Goal: Book appointment/travel/reservation

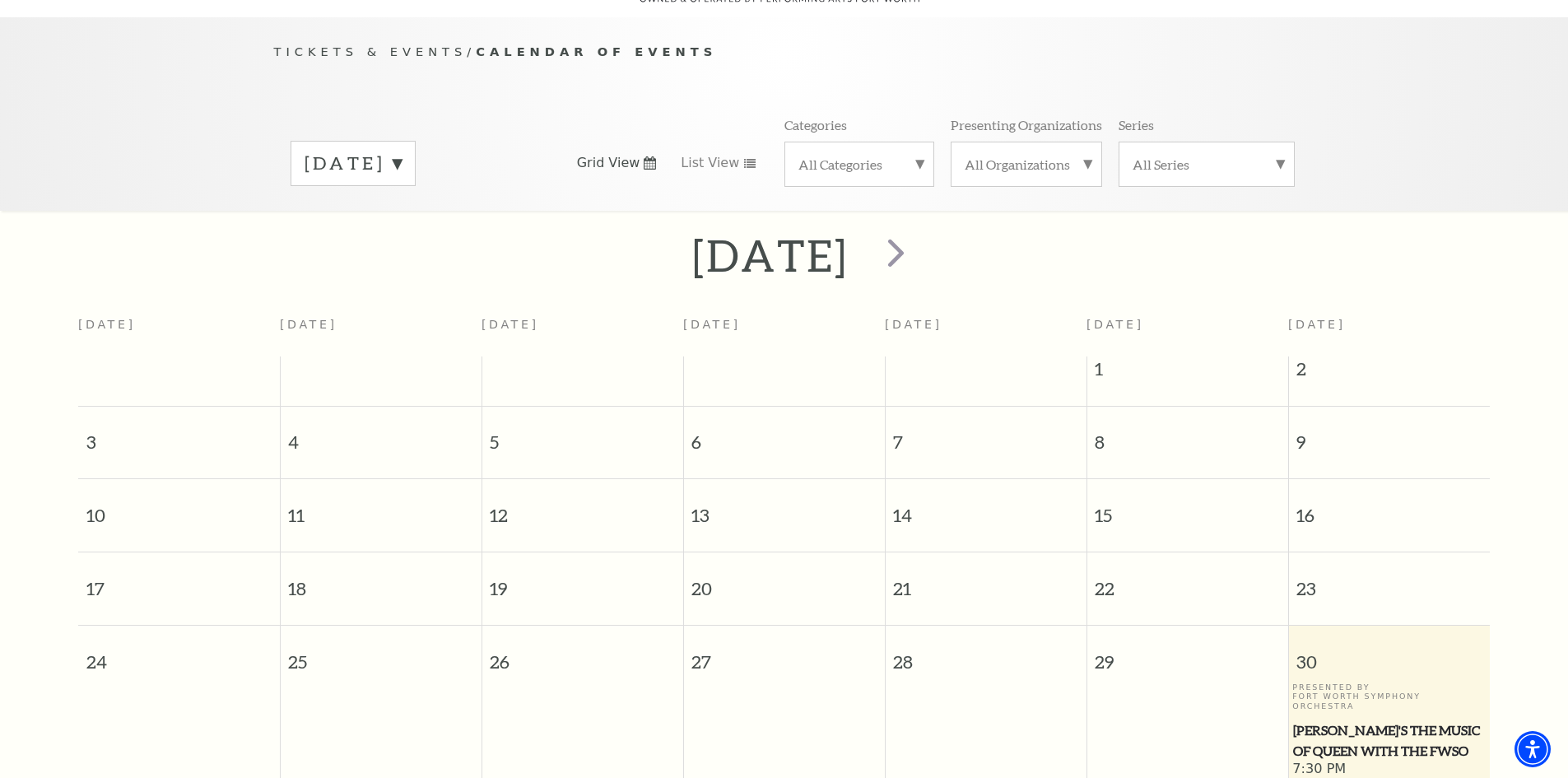
scroll to position [149, 0]
click at [743, 155] on link "List View" at bounding box center [718, 164] width 76 height 18
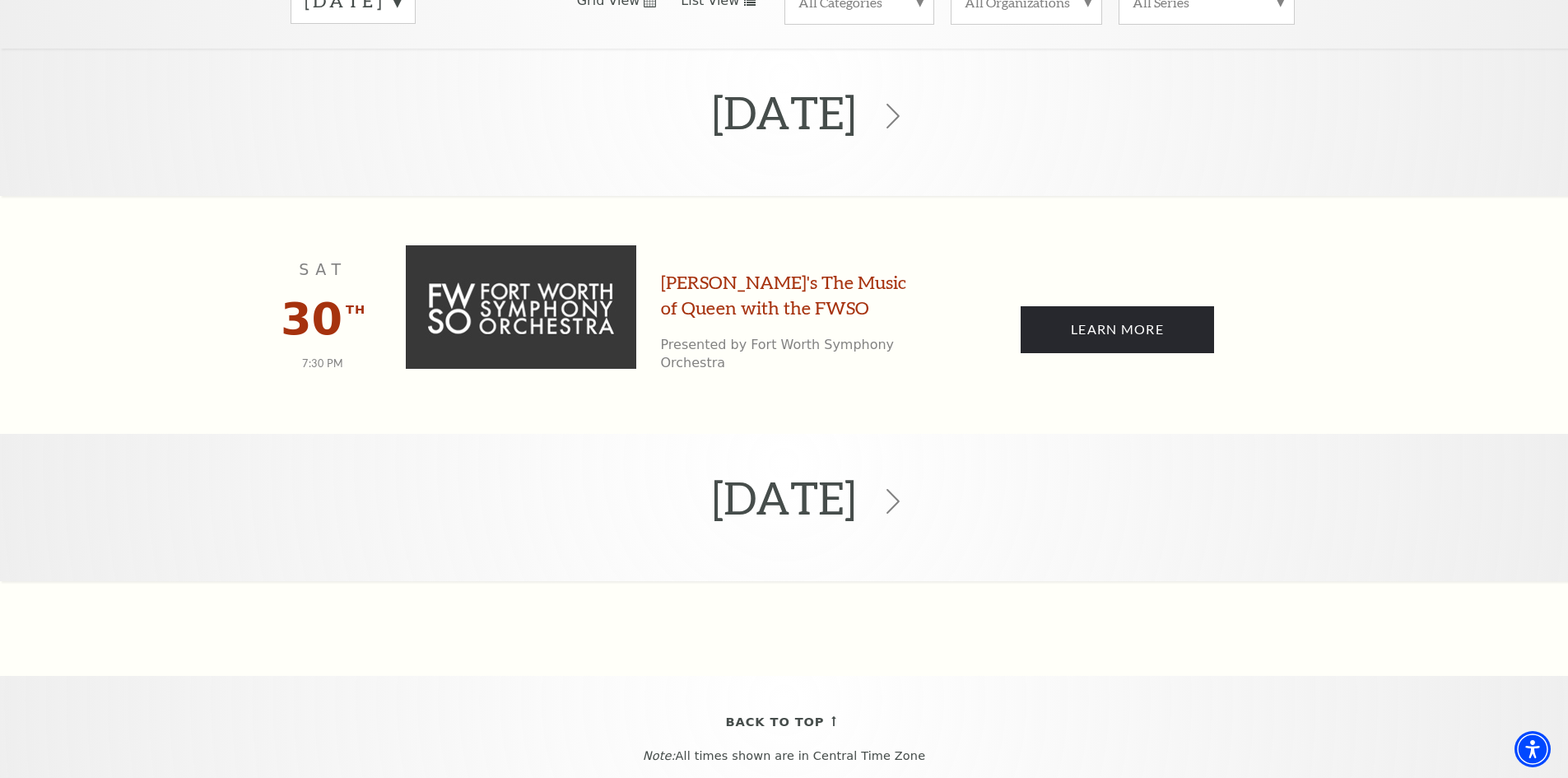
scroll to position [312, 0]
click at [900, 488] on use at bounding box center [893, 501] width 13 height 25
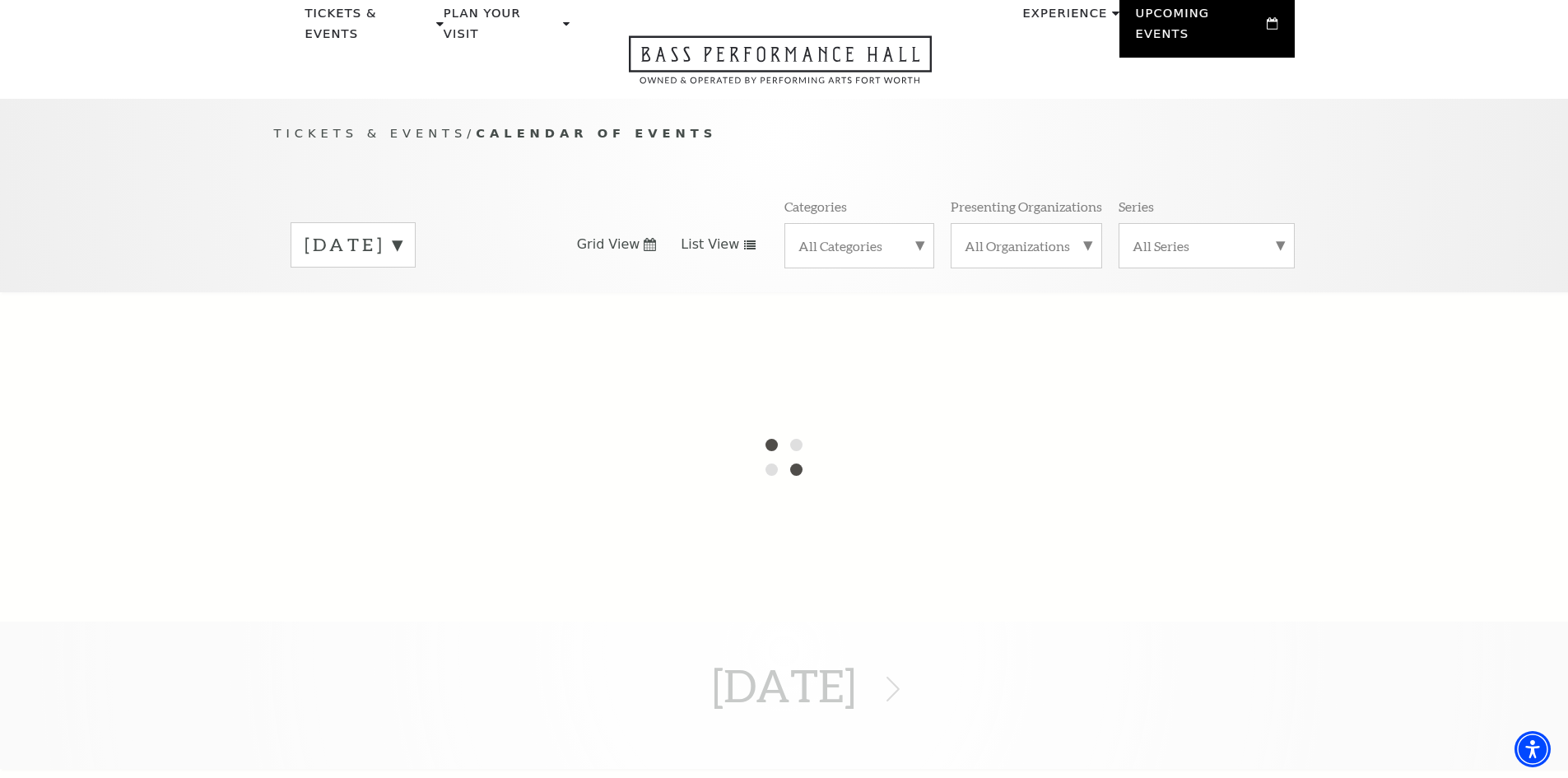
scroll to position [66, 0]
click at [402, 233] on label "[DATE]" at bounding box center [353, 246] width 97 height 26
click at [402, 267] on label "[DATE]" at bounding box center [353, 281] width 97 height 35
click at [402, 233] on label "[DATE]" at bounding box center [353, 246] width 97 height 26
click at [402, 263] on label "[DATE]" at bounding box center [353, 281] width 97 height 35
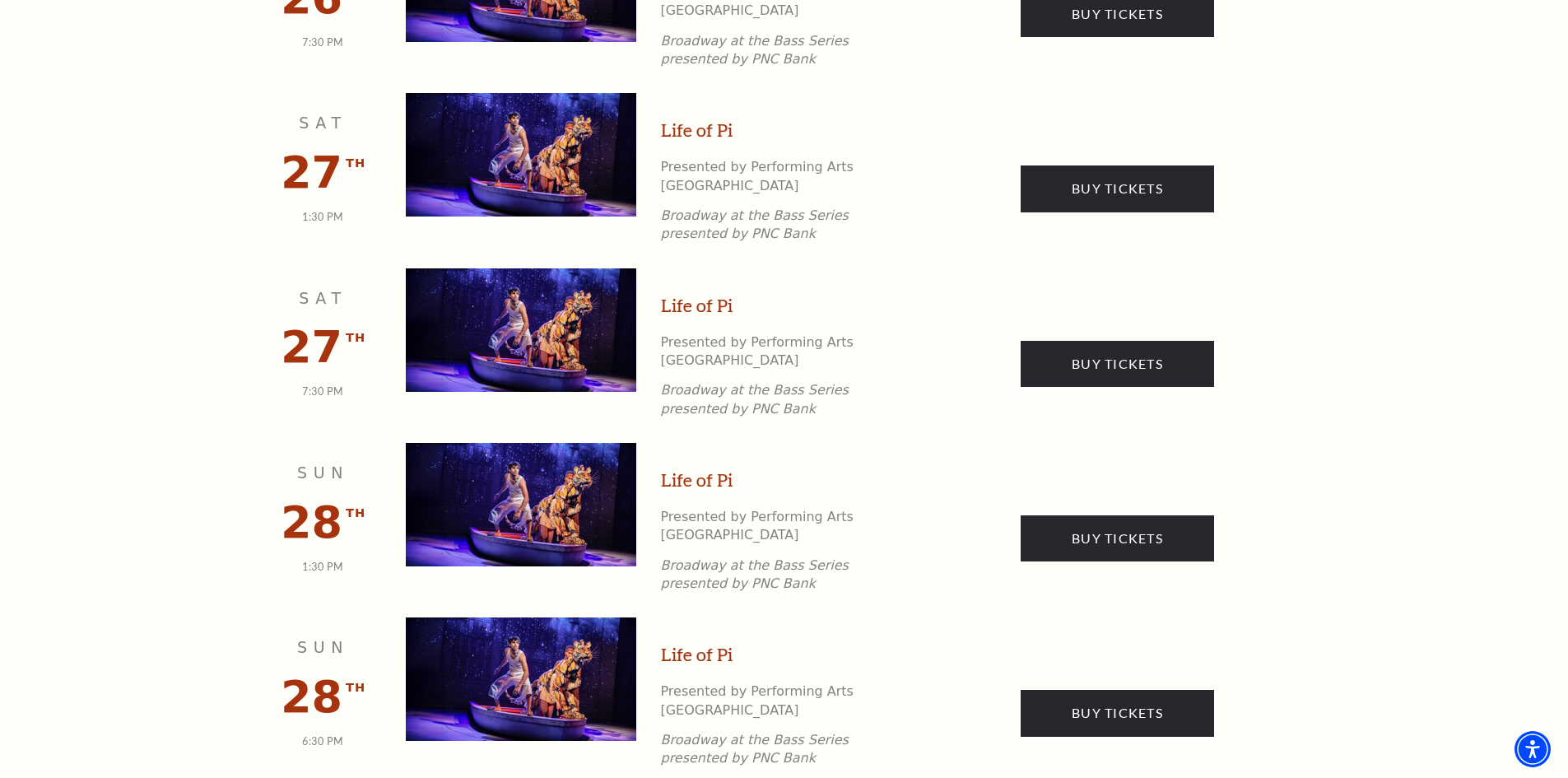
scroll to position [2368, 0]
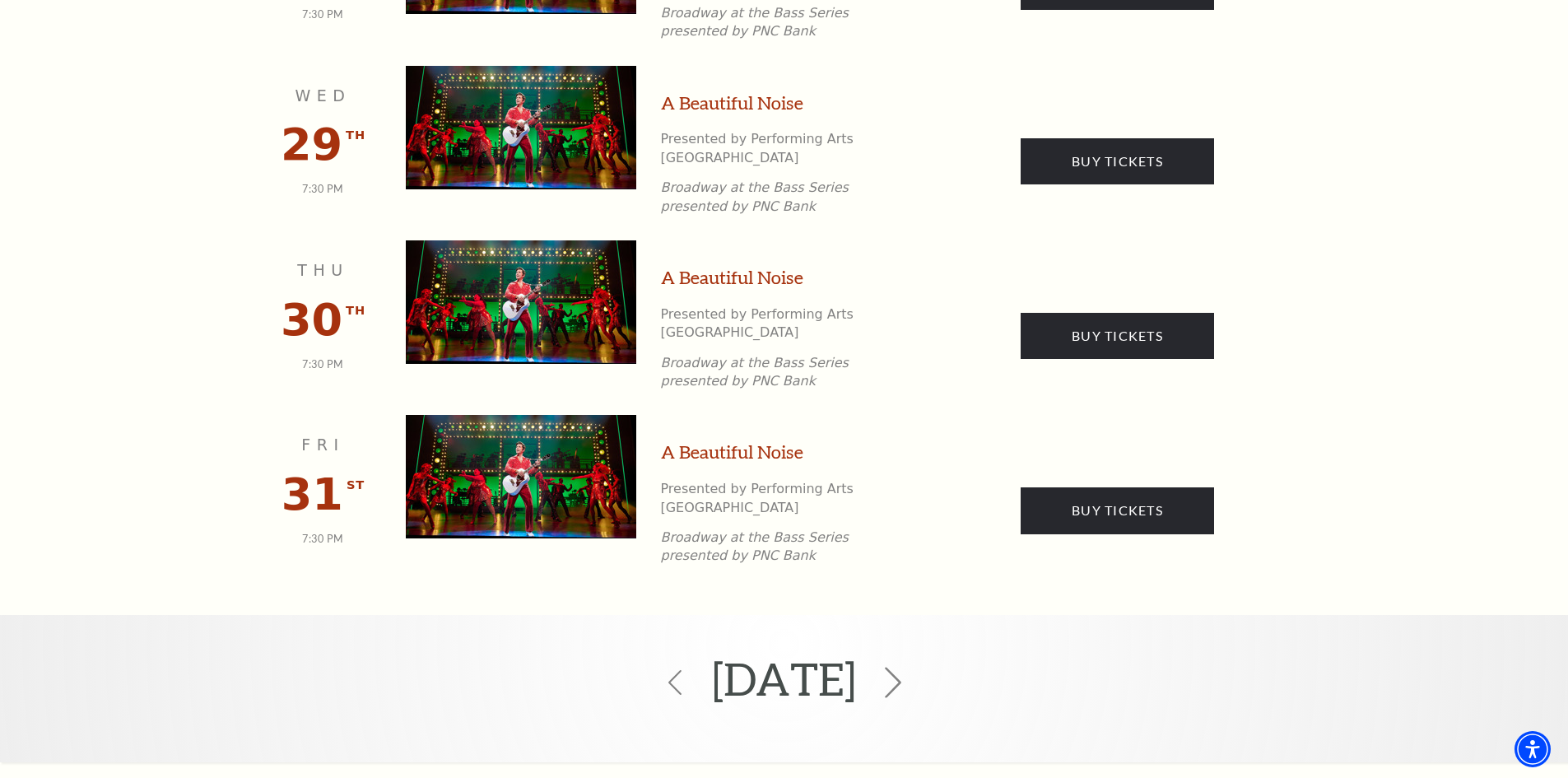
scroll to position [2779, 0]
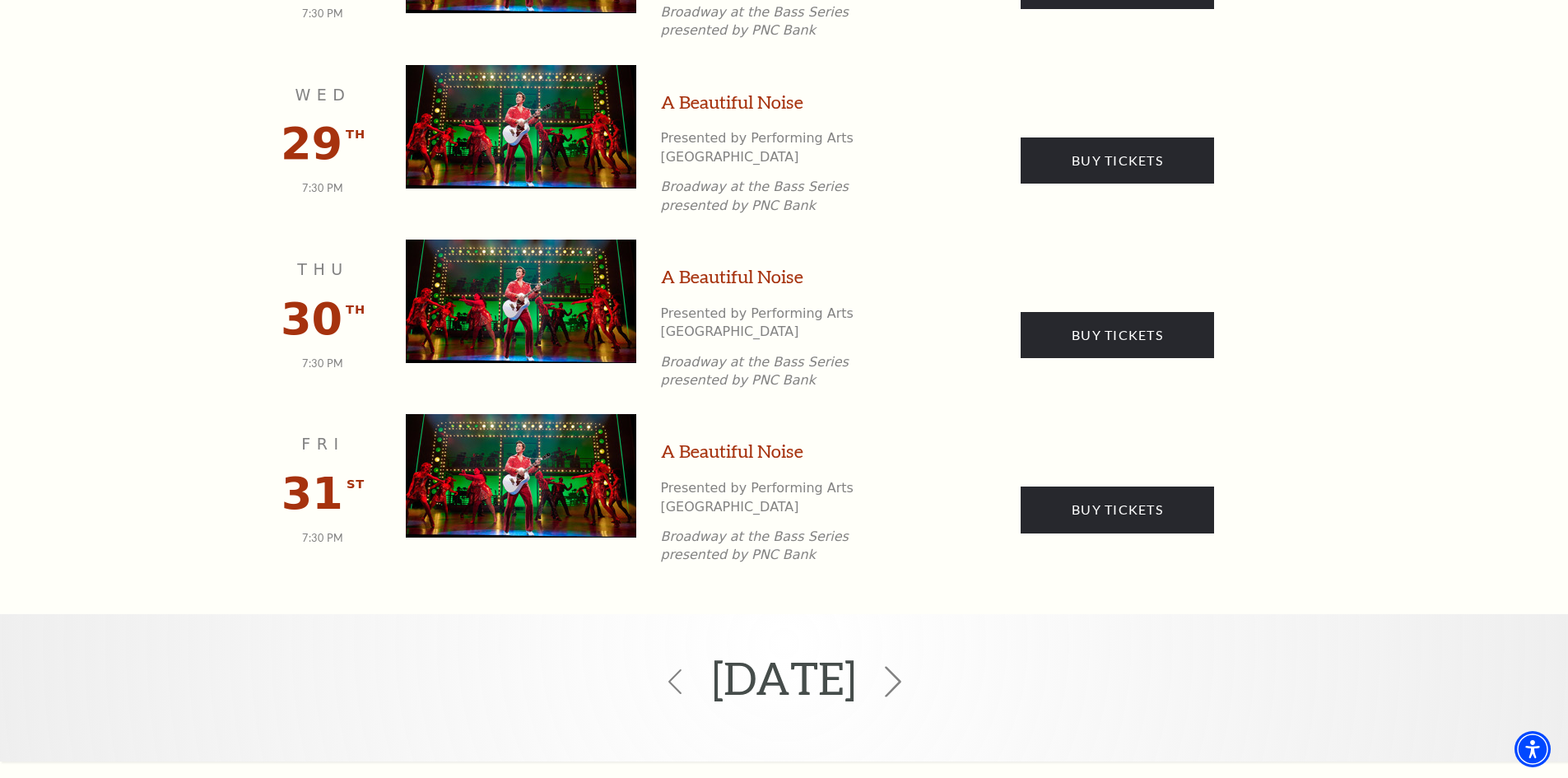
click at [909, 666] on icon at bounding box center [893, 681] width 31 height 31
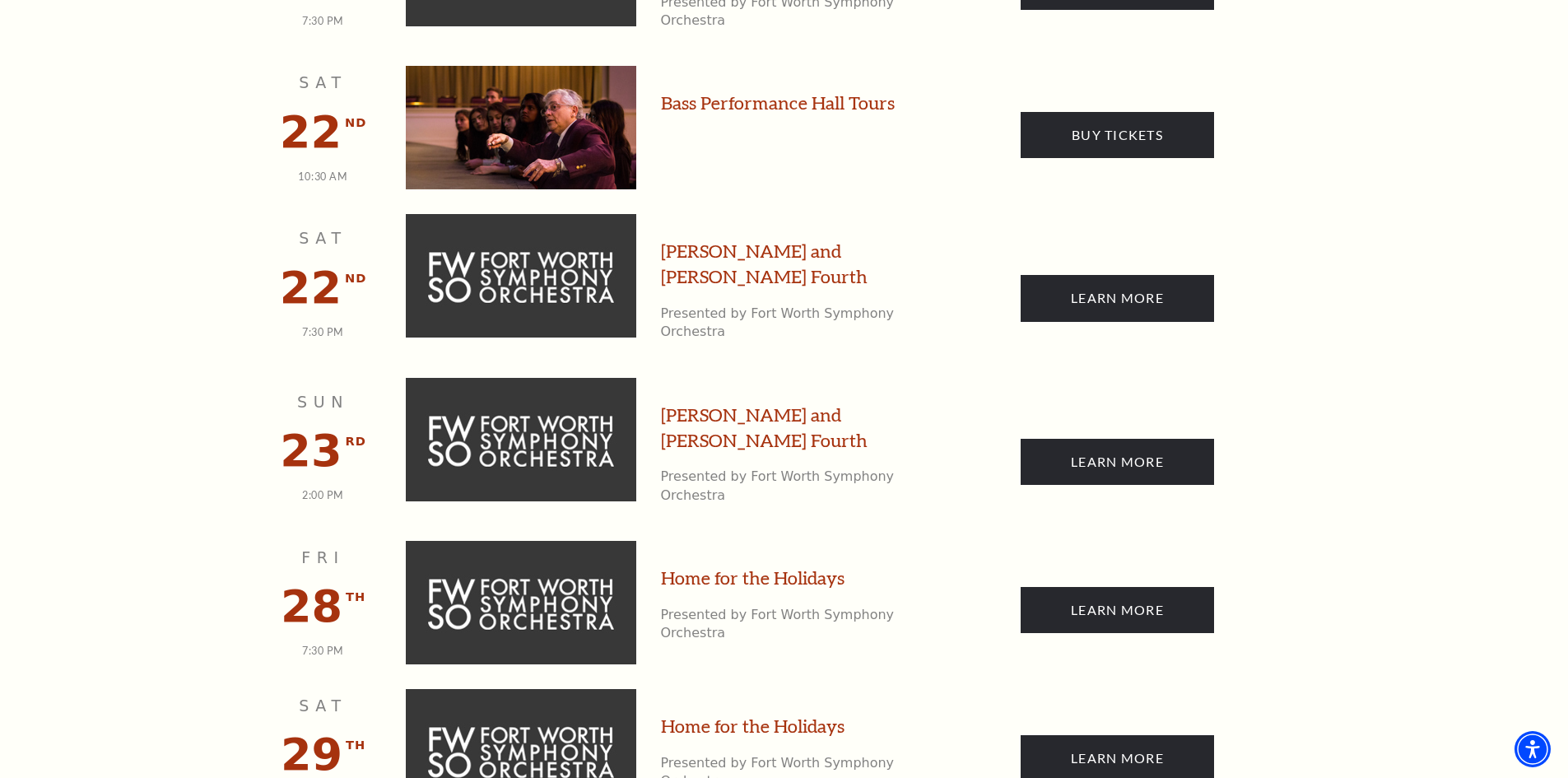
scroll to position [3520, 0]
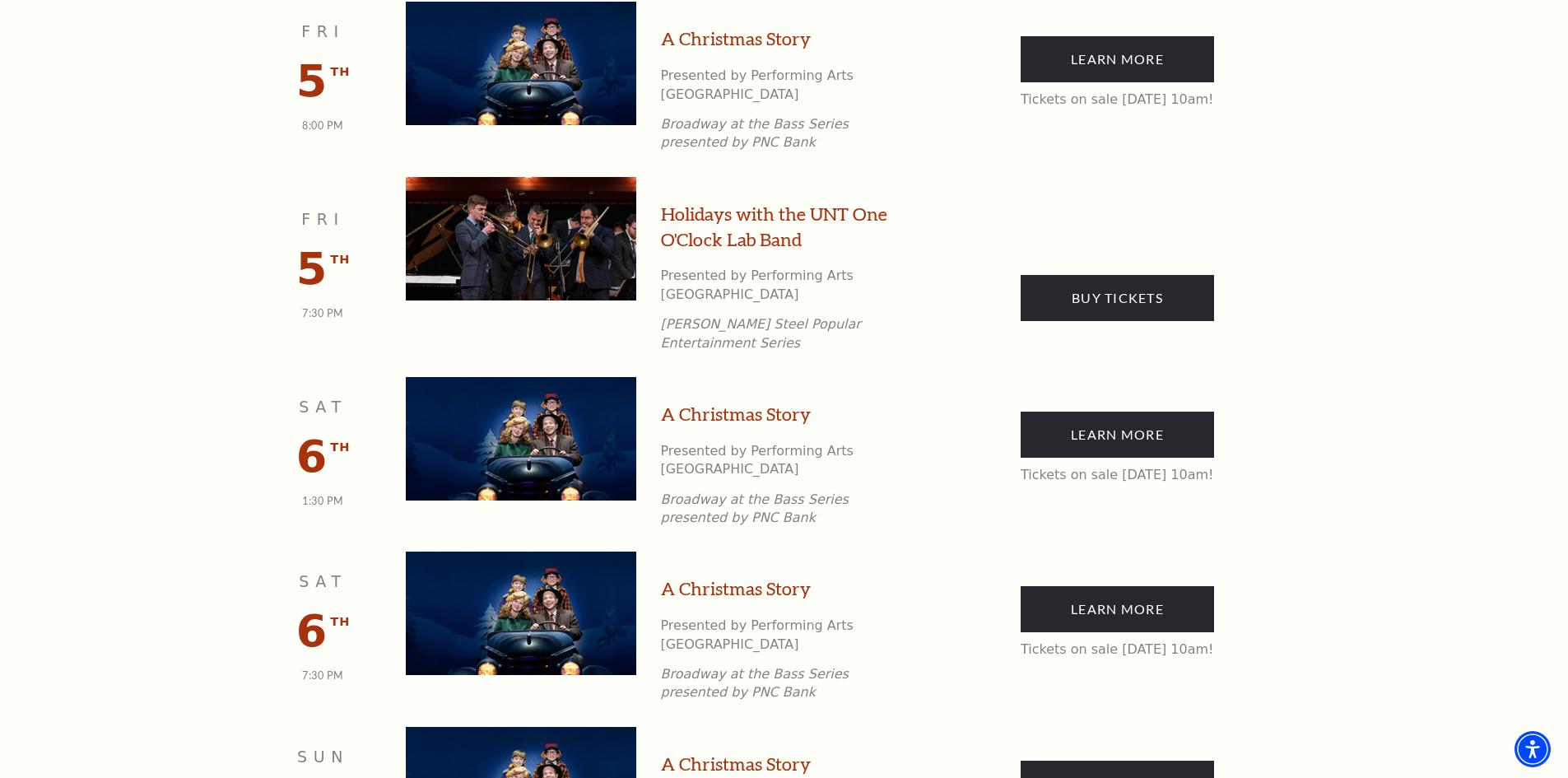
scroll to position [754, 0]
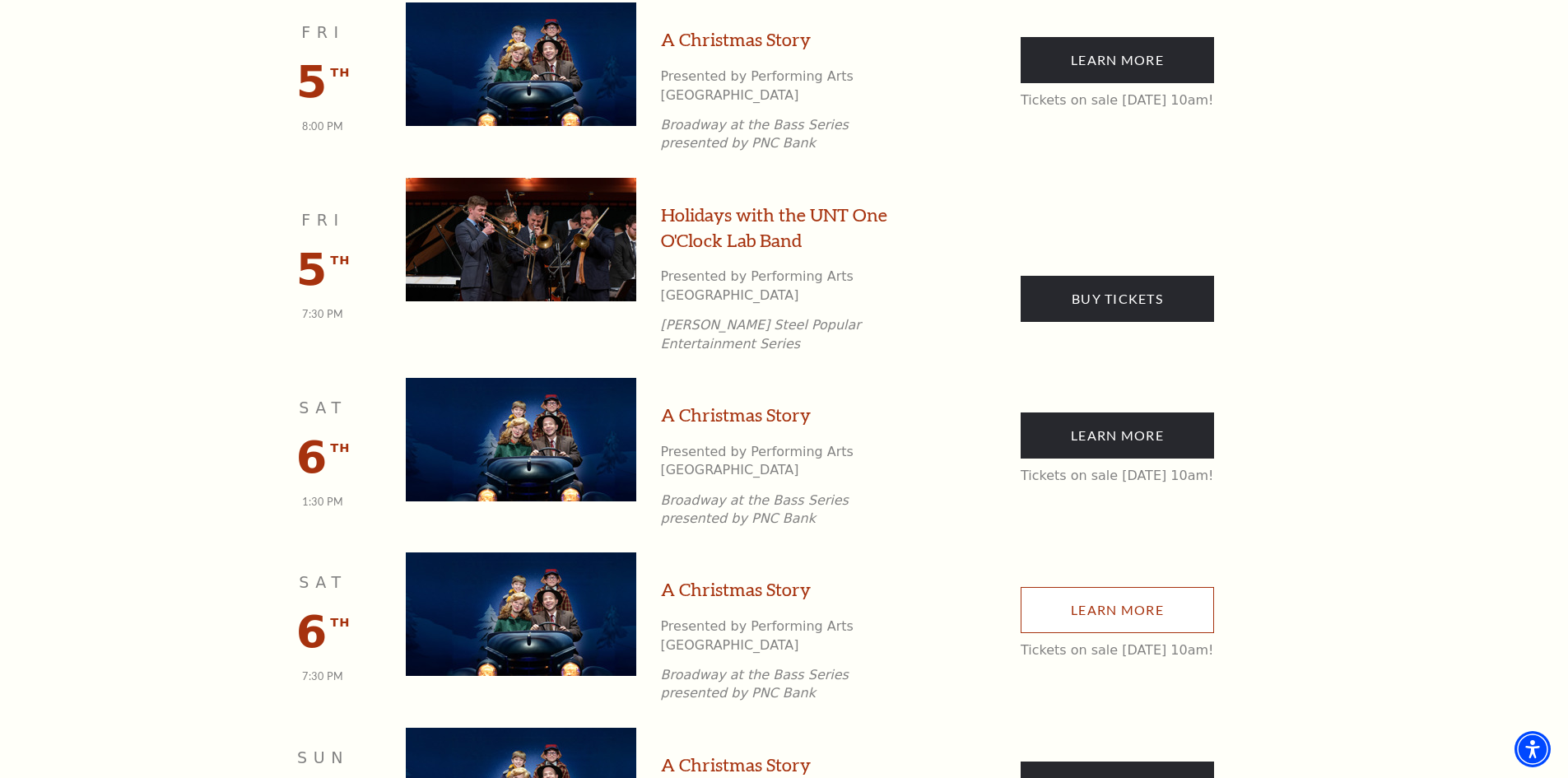
click at [1126, 587] on link "Learn More" at bounding box center [1117, 610] width 193 height 46
